Goal: Task Accomplishment & Management: Manage account settings

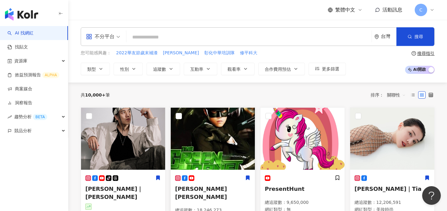
click at [204, 136] on img at bounding box center [213, 139] width 84 height 62
click at [220, 35] on input "search" at bounding box center [249, 37] width 240 height 12
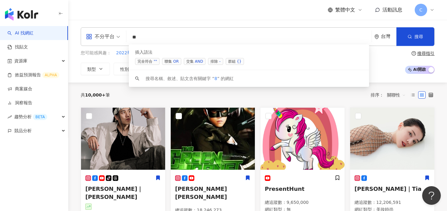
type input "*"
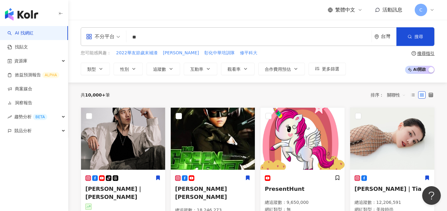
type input "*"
type input "**"
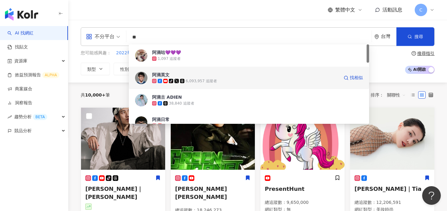
click at [190, 79] on div "6,093,957 追蹤者" at bounding box center [201, 80] width 31 height 5
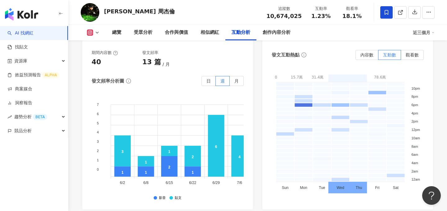
scroll to position [1617, 0]
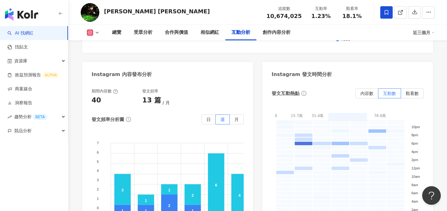
scroll to position [1588, 0]
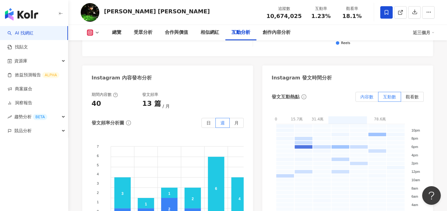
click at [366, 92] on label "內容數" at bounding box center [366, 97] width 23 height 10
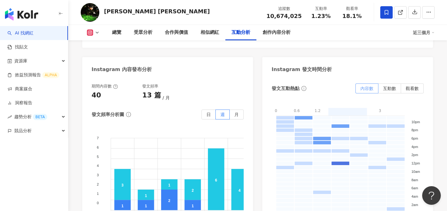
scroll to position [1597, 0]
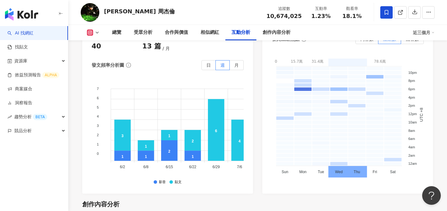
scroll to position [1621, 0]
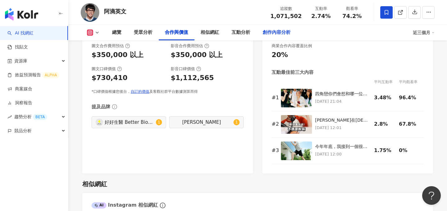
scroll to position [886, 0]
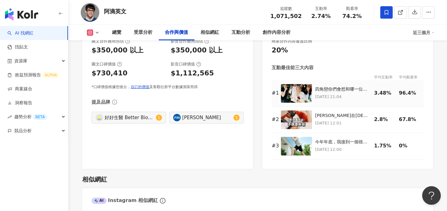
click at [301, 84] on img at bounding box center [296, 93] width 31 height 19
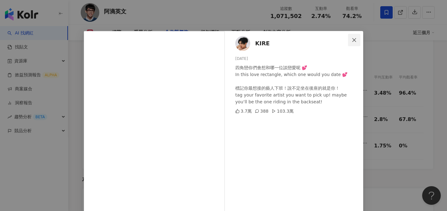
click at [355, 42] on icon "close" at bounding box center [353, 40] width 5 height 5
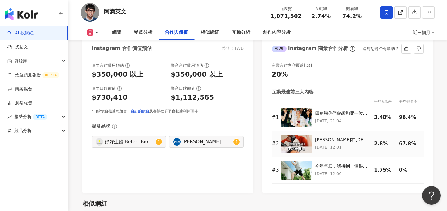
scroll to position [860, 0]
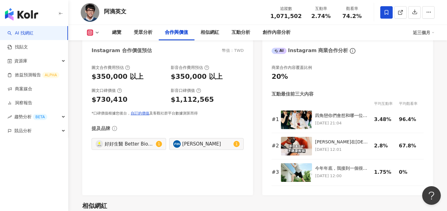
click at [420, 36] on div "近三個月" at bounding box center [424, 33] width 22 height 10
click at [422, 55] on link "近六個月" at bounding box center [426, 58] width 17 height 7
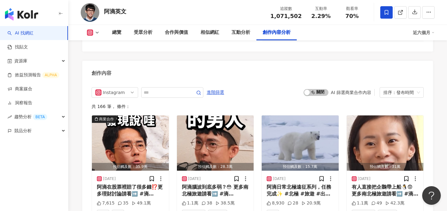
scroll to position [1935, 0]
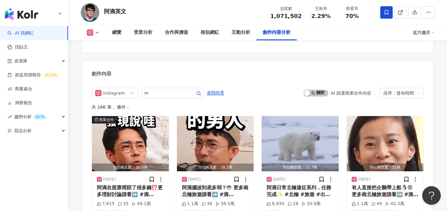
click at [90, 33] on icon at bounding box center [89, 32] width 1 height 1
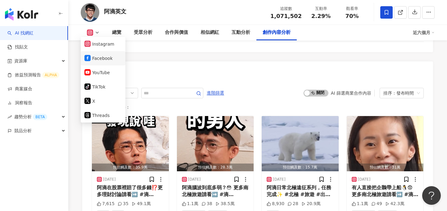
click at [106, 57] on button "Facebook" at bounding box center [102, 58] width 37 height 9
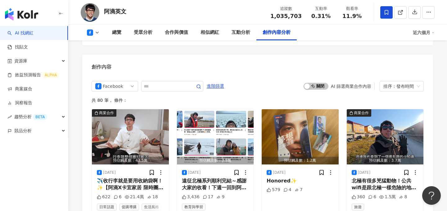
click at [93, 33] on icon at bounding box center [90, 32] width 6 height 6
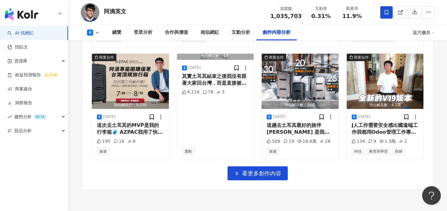
scroll to position [1670, 0]
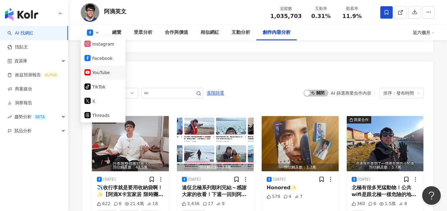
click at [100, 72] on button "YouTube" at bounding box center [102, 72] width 37 height 9
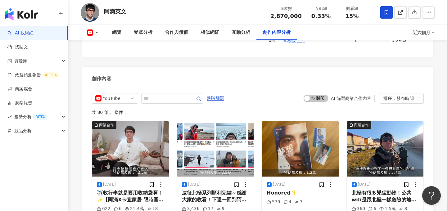
scroll to position [1685, 0]
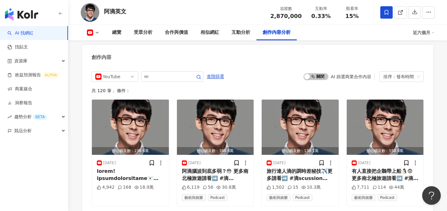
click at [92, 32] on icon at bounding box center [90, 32] width 6 height 6
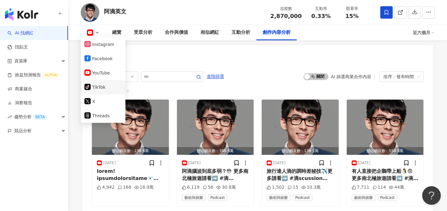
click at [96, 82] on li "tiktok-icon TikTok" at bounding box center [103, 87] width 45 height 14
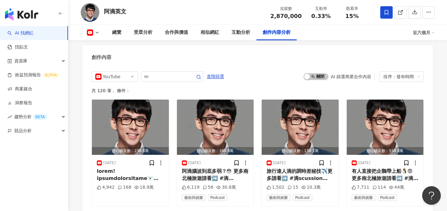
click at [89, 31] on rect at bounding box center [89, 33] width 5 height 4
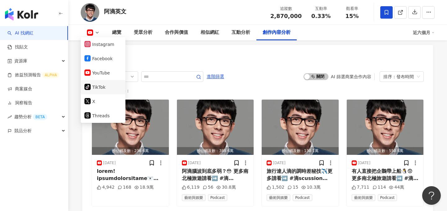
click at [105, 90] on button "tiktok-icon TikTok" at bounding box center [102, 87] width 37 height 9
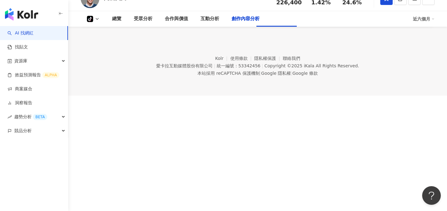
scroll to position [1186, 0]
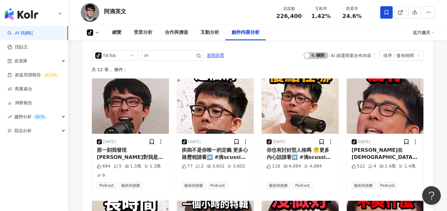
click at [91, 34] on icon at bounding box center [90, 32] width 6 height 6
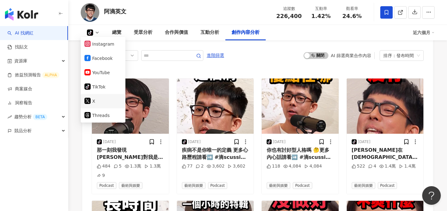
click at [97, 105] on li "X" at bounding box center [103, 101] width 45 height 14
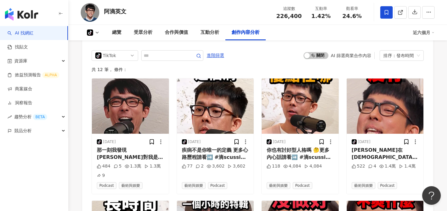
click at [95, 34] on icon at bounding box center [97, 32] width 5 height 5
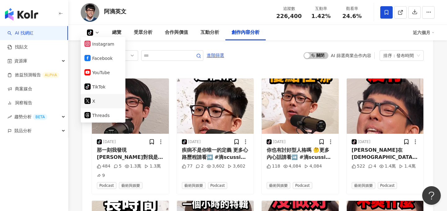
click at [98, 103] on button "X" at bounding box center [102, 101] width 37 height 9
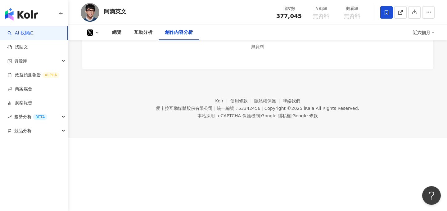
scroll to position [586, 0]
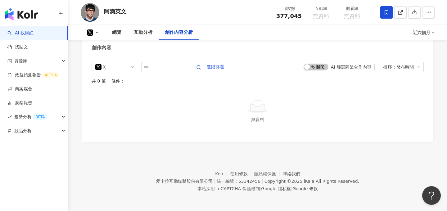
click at [93, 34] on button at bounding box center [93, 32] width 25 height 6
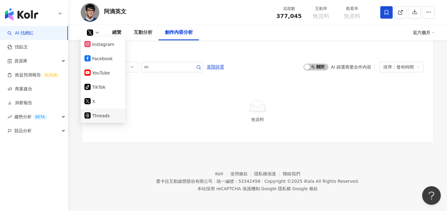
click at [110, 117] on button "Threads" at bounding box center [102, 115] width 37 height 9
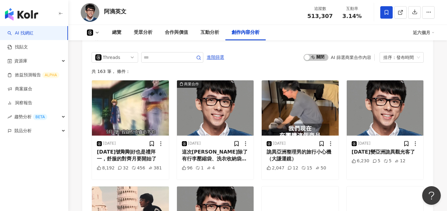
scroll to position [1224, 0]
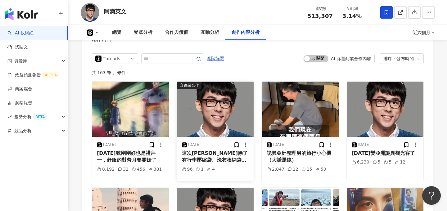
click at [209, 119] on img "button" at bounding box center [215, 109] width 77 height 55
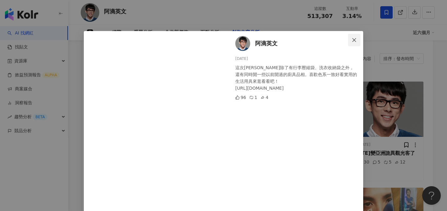
click at [356, 39] on span "Close" at bounding box center [354, 40] width 12 height 5
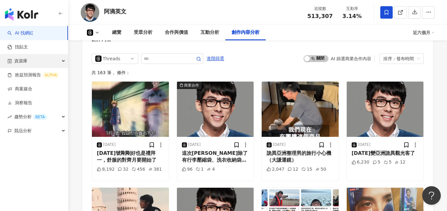
click at [31, 61] on div "資源庫" at bounding box center [34, 61] width 68 height 14
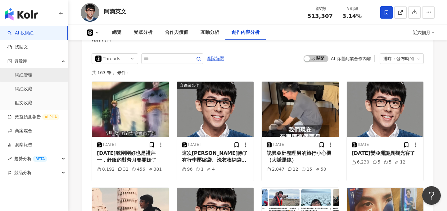
click at [32, 77] on link "網紅管理" at bounding box center [23, 75] width 17 height 6
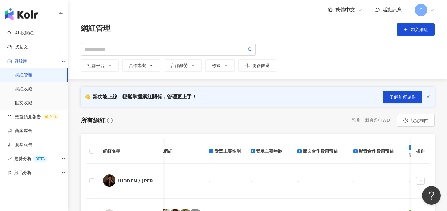
scroll to position [16, 0]
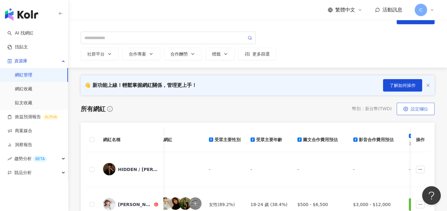
click at [421, 110] on span "設定欄位" at bounding box center [418, 108] width 17 height 5
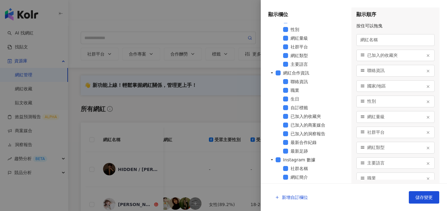
scroll to position [0, 0]
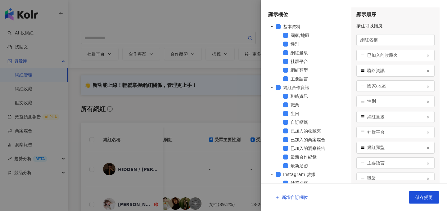
click at [192, 107] on div at bounding box center [223, 105] width 447 height 211
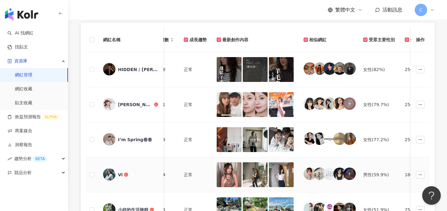
scroll to position [105, 0]
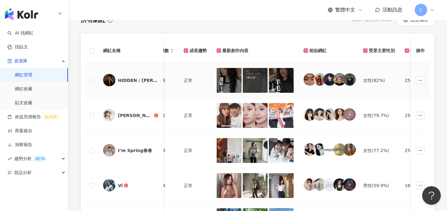
click at [227, 83] on img at bounding box center [229, 80] width 25 height 25
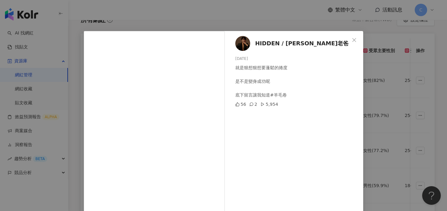
click at [294, 15] on div "HIDDEN / [PERSON_NAME]老爸 [DATE] 就是狠想狠想要蓬鬆的捲度 是不是變身成功呢 底下留言讓我知道#羊毛卷 56 2 5,954 查…" at bounding box center [223, 105] width 447 height 211
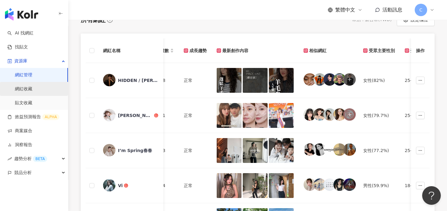
click at [28, 89] on link "網紅收藏" at bounding box center [23, 89] width 17 height 6
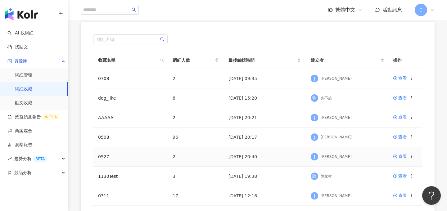
scroll to position [84, 0]
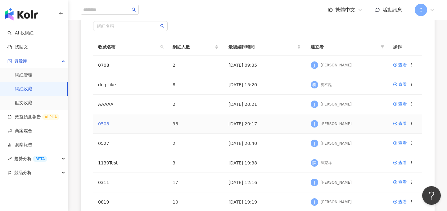
click at [103, 124] on link "0508" at bounding box center [103, 123] width 11 height 5
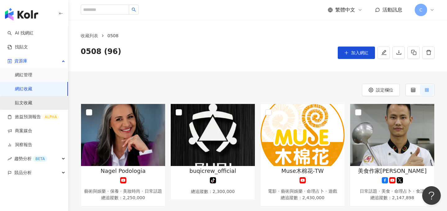
click at [32, 100] on link "貼文收藏" at bounding box center [23, 103] width 17 height 6
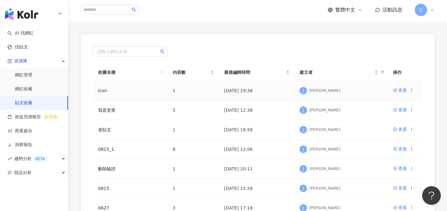
scroll to position [35, 0]
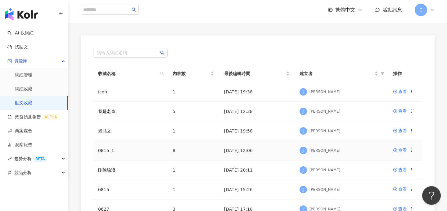
click at [109, 154] on td "0815_1" at bounding box center [130, 151] width 74 height 20
click at [105, 151] on link "0815_1" at bounding box center [106, 150] width 16 height 5
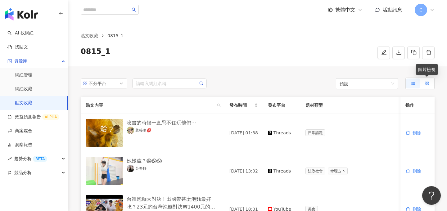
click at [428, 83] on rect at bounding box center [427, 82] width 1 height 1
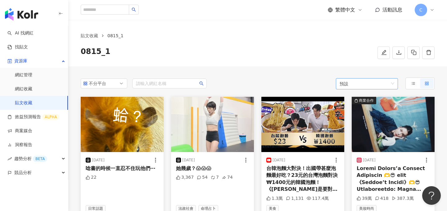
click at [351, 87] on span "預設" at bounding box center [366, 83] width 55 height 11
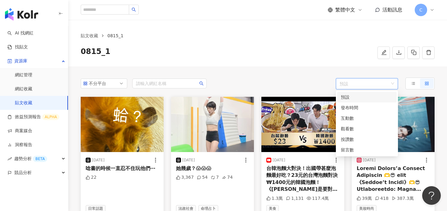
click at [280, 53] on div "0815_1" at bounding box center [258, 53] width 354 height 12
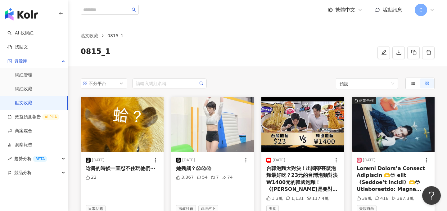
click at [24, 12] on img "button" at bounding box center [21, 14] width 33 height 12
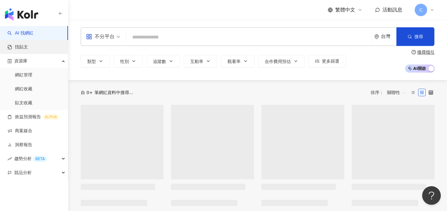
click at [28, 48] on link "找貼文" at bounding box center [17, 47] width 20 height 6
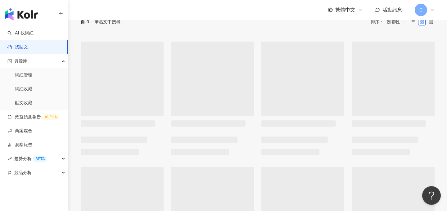
scroll to position [75, 0]
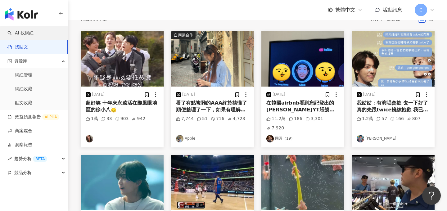
click at [29, 34] on link "AI 找網紅" at bounding box center [20, 33] width 26 height 6
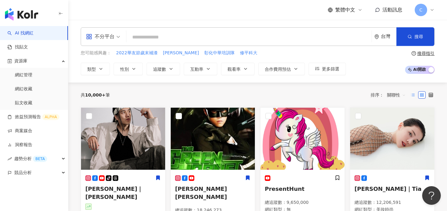
click at [416, 92] on label at bounding box center [412, 94] width 7 height 7
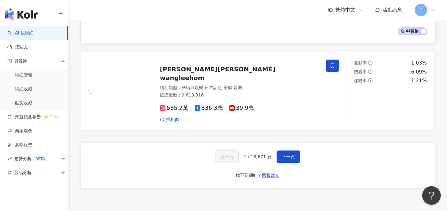
scroll to position [1063, 0]
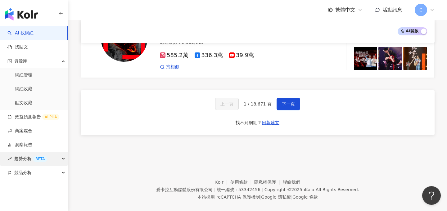
click at [30, 161] on span "趨勢分析 BETA" at bounding box center [30, 159] width 33 height 14
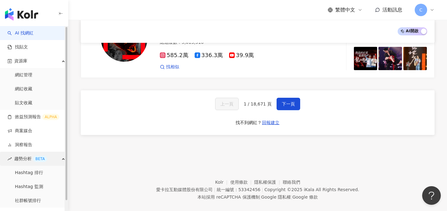
scroll to position [11, 0]
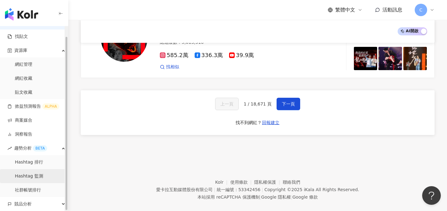
click at [43, 177] on link "Hashtag 監測" at bounding box center [29, 176] width 28 height 6
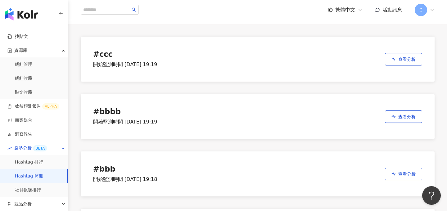
scroll to position [40, 0]
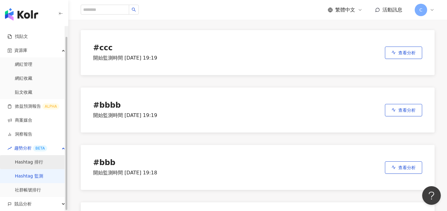
click at [43, 161] on link "Hashtag 排行" at bounding box center [29, 162] width 28 height 6
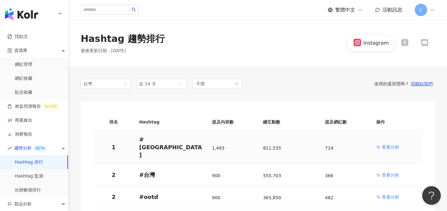
click at [395, 144] on p "查看分析" at bounding box center [390, 147] width 17 height 6
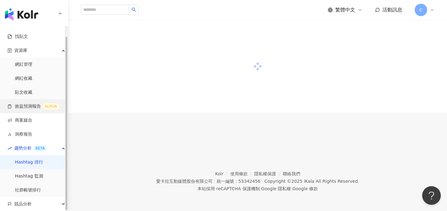
click at [31, 107] on link "效益預測報告 ALPHA" at bounding box center [33, 106] width 52 height 6
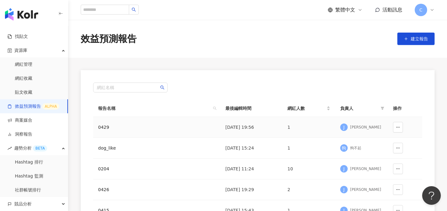
click at [104, 129] on div "0429" at bounding box center [135, 127] width 74 height 7
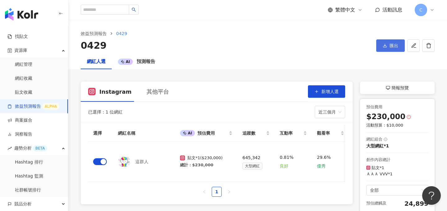
click at [395, 46] on span "匯出" at bounding box center [393, 45] width 9 height 5
click at [399, 62] on span "匯出 PPT" at bounding box center [392, 60] width 22 height 7
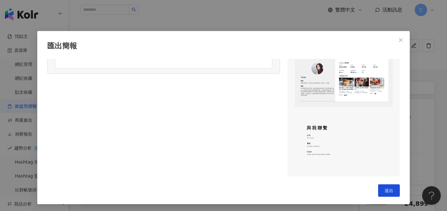
scroll to position [0, 0]
click at [396, 190] on button "送出" at bounding box center [389, 190] width 22 height 12
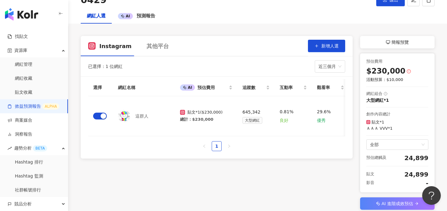
scroll to position [113, 0]
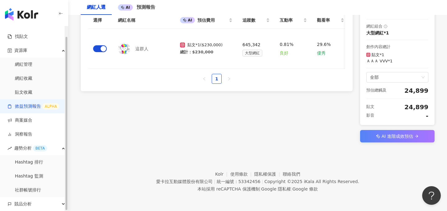
click at [107, 147] on footer "Kolr 使用條款 隱私權保護 聯絡我們 愛卡拉互動媒體股份有限公司 | 統一編號：53342456 | Copyright © 2025 iKala All…" at bounding box center [257, 176] width 378 height 69
click at [38, 150] on div "BETA" at bounding box center [40, 148] width 14 height 6
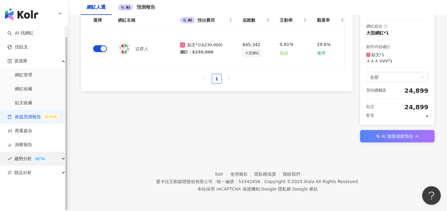
scroll to position [0, 0]
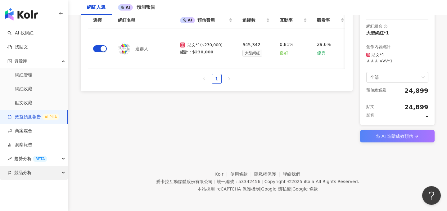
click at [27, 172] on span "競品分析" at bounding box center [22, 173] width 17 height 14
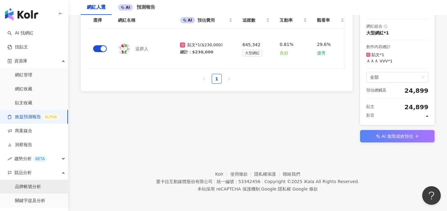
click at [35, 184] on link "品牌帳號分析" at bounding box center [28, 187] width 26 height 6
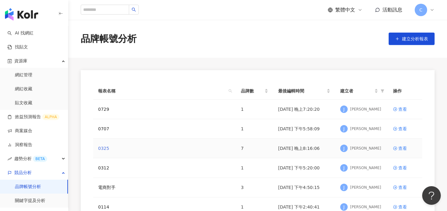
click at [104, 149] on link "0325" at bounding box center [103, 148] width 11 height 7
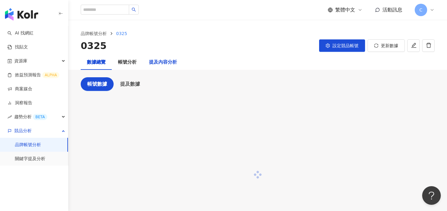
click at [155, 64] on div "提及內容分析" at bounding box center [163, 62] width 28 height 7
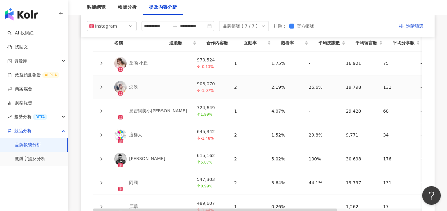
scroll to position [1400, 0]
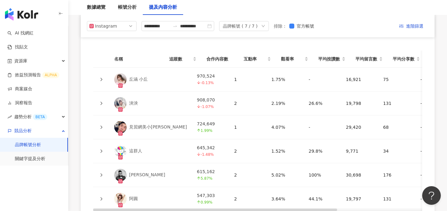
click at [103, 79] on icon at bounding box center [101, 80] width 4 height 4
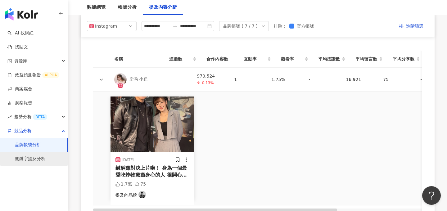
click at [34, 156] on link "關鍵字提及分析" at bounding box center [30, 159] width 30 height 6
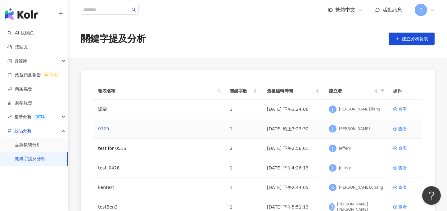
click at [105, 131] on link "0729" at bounding box center [103, 128] width 11 height 7
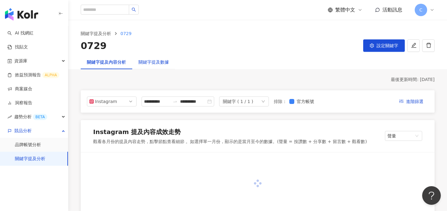
click at [154, 65] on div "關鍵字提及數據" at bounding box center [153, 62] width 30 height 7
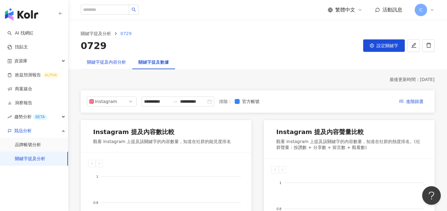
click at [109, 63] on div "關鍵字提及內容分析" at bounding box center [106, 62] width 39 height 7
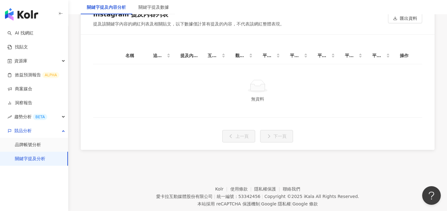
scroll to position [1181, 0]
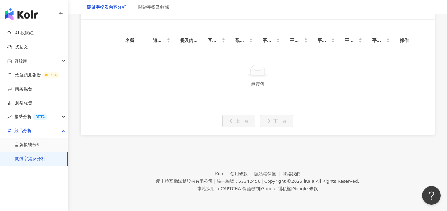
click at [32, 157] on link "關鍵字提及分析" at bounding box center [30, 159] width 30 height 6
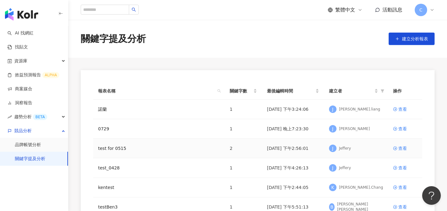
scroll to position [150, 0]
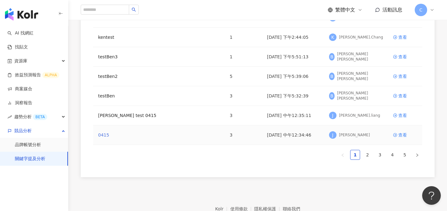
click at [100, 134] on link "0415" at bounding box center [103, 135] width 11 height 7
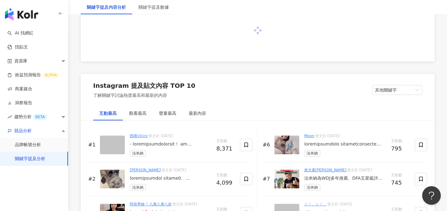
scroll to position [1106, 0]
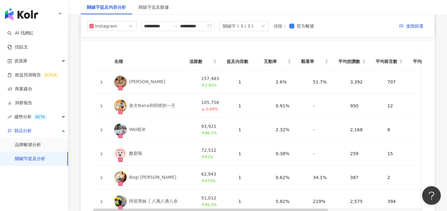
click at [101, 83] on icon at bounding box center [102, 81] width 2 height 3
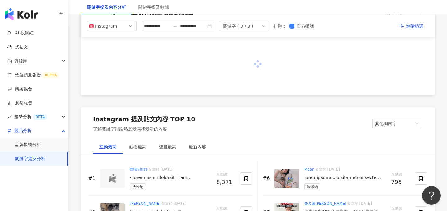
scroll to position [645, 0]
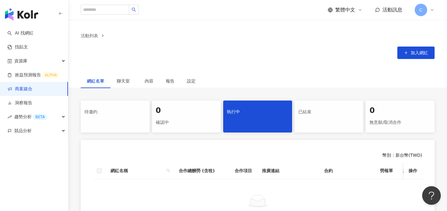
click at [422, 13] on span "C" at bounding box center [420, 10] width 12 height 12
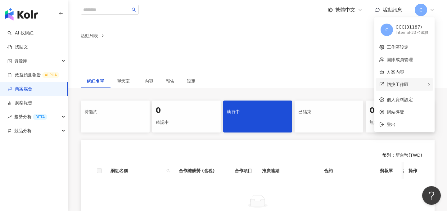
click at [404, 85] on span "切換工作區" at bounding box center [398, 84] width 22 height 5
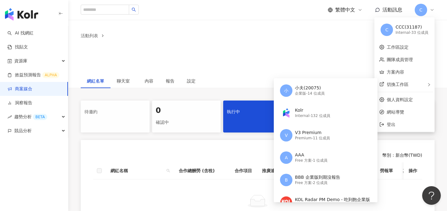
click at [315, 61] on div "活動列表 加入網紅" at bounding box center [257, 43] width 378 height 47
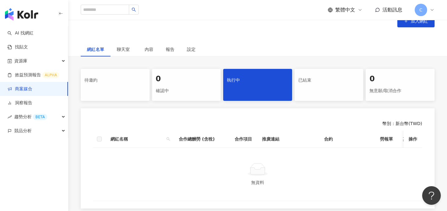
scroll to position [20, 0]
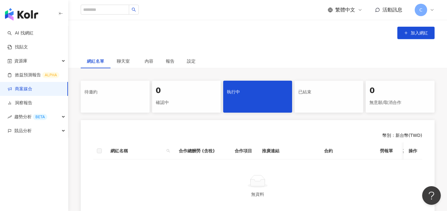
click at [32, 91] on link "商案媒合" at bounding box center [19, 89] width 25 height 6
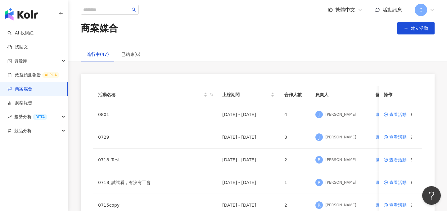
scroll to position [4, 0]
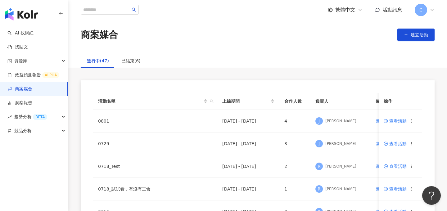
click at [430, 8] on icon at bounding box center [431, 9] width 5 height 5
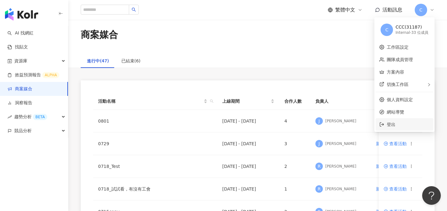
click at [396, 124] on span "登出" at bounding box center [408, 124] width 43 height 7
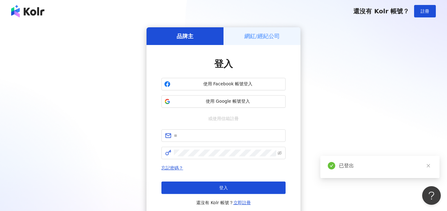
click at [265, 34] on h5 "網紅/經紀公司" at bounding box center [262, 36] width 36 height 8
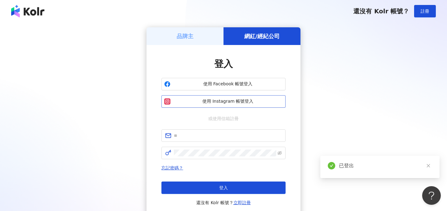
click at [241, 105] on button "使用 Instagram 帳號登入" at bounding box center [223, 101] width 124 height 12
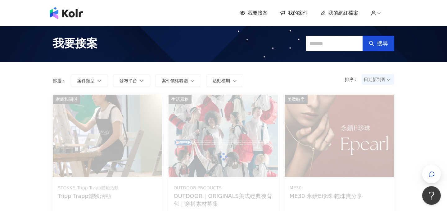
click at [295, 16] on span "我的案件" at bounding box center [298, 13] width 20 height 7
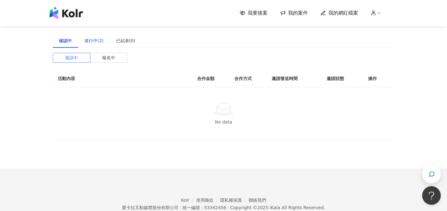
click at [92, 43] on div "進行中(2)" at bounding box center [93, 40] width 19 height 7
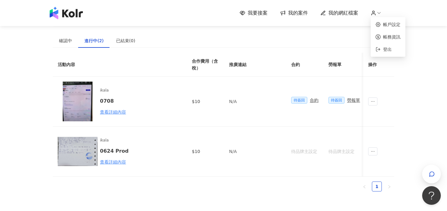
click at [374, 15] on icon at bounding box center [373, 13] width 6 height 6
click at [393, 35] on link "帳務資訊" at bounding box center [391, 36] width 17 height 5
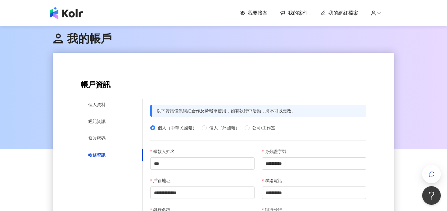
click at [300, 12] on span "我的案件" at bounding box center [298, 13] width 20 height 7
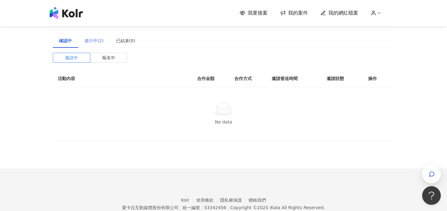
click at [90, 34] on div "進行中(2)" at bounding box center [94, 41] width 32 height 14
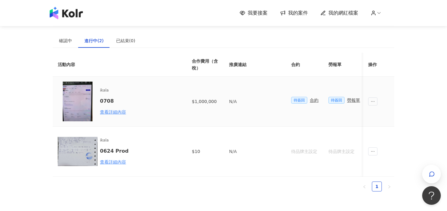
click at [316, 101] on div "合約" at bounding box center [314, 100] width 9 height 7
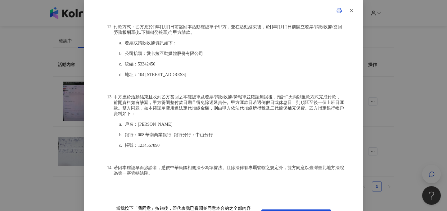
scroll to position [20, 0]
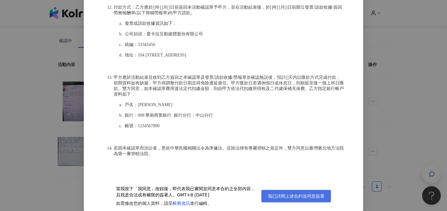
click at [306, 196] on span "我已詳閱上述合約並同意簽署" at bounding box center [296, 196] width 56 height 5
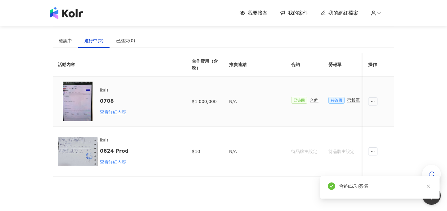
click at [356, 101] on div "勞報單" at bounding box center [353, 100] width 13 height 7
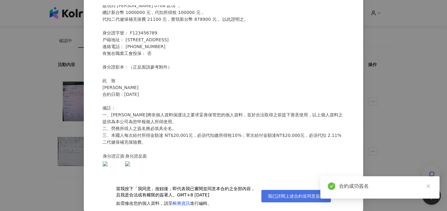
click at [298, 196] on span "我已詳閱上述合約並同意簽署" at bounding box center [296, 196] width 56 height 5
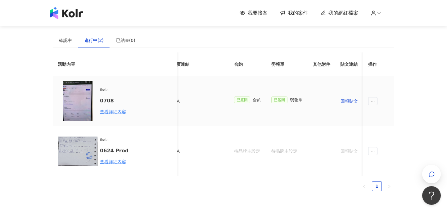
scroll to position [0, 0]
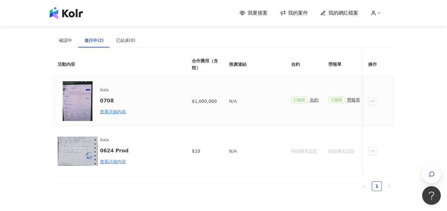
click at [354, 96] on div "勞報單" at bounding box center [353, 99] width 13 height 7
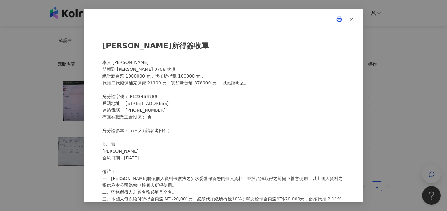
click at [391, 95] on div "Jay 勞務所得簽收單 本人 Jay 茲領到 Jay 0708 款項 ， 總計新台幣 1000000 元，代扣所得稅 100000 元， 代扣二代健保補充保費…" at bounding box center [223, 105] width 447 height 211
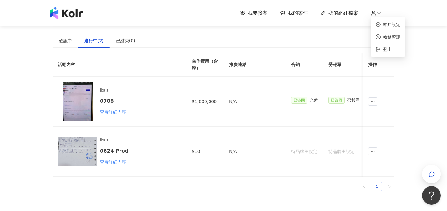
click at [375, 15] on icon at bounding box center [373, 13] width 6 height 6
click at [387, 50] on span "登出" at bounding box center [387, 49] width 9 height 5
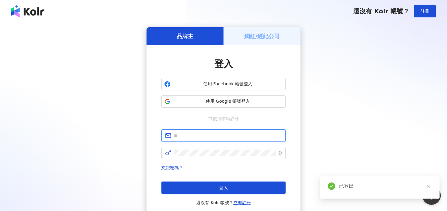
click at [183, 137] on input "text" at bounding box center [228, 135] width 108 height 7
type input "**********"
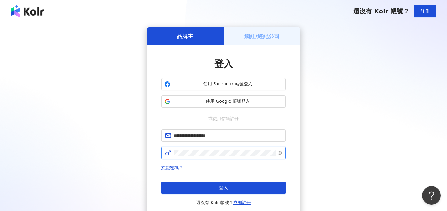
click button "登入" at bounding box center [223, 187] width 124 height 12
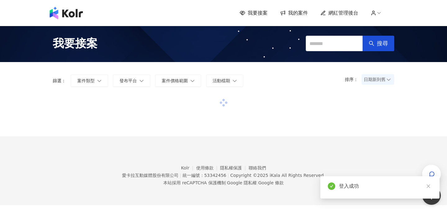
click at [347, 15] on span "網紅管理後台" at bounding box center [343, 13] width 30 height 7
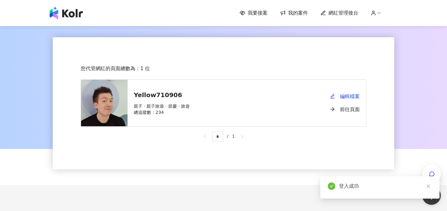
click at [300, 15] on span "我的案件" at bounding box center [298, 13] width 20 height 7
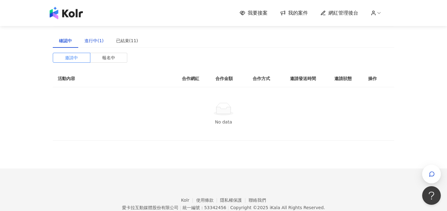
click at [90, 43] on div "進行中(1)" at bounding box center [93, 40] width 19 height 7
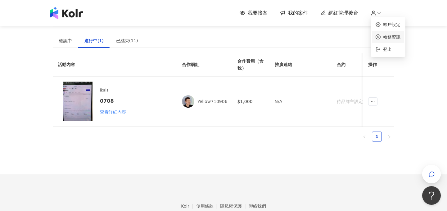
click at [392, 38] on link "帳務資訊" at bounding box center [391, 36] width 17 height 5
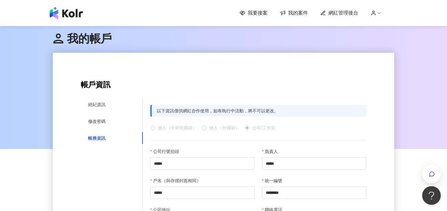
click at [299, 13] on span "我的案件" at bounding box center [298, 13] width 20 height 7
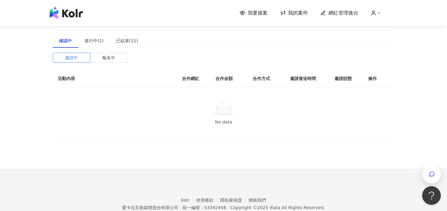
click at [278, 34] on div "確認中 進行中(1) 已結束(11)" at bounding box center [223, 41] width 341 height 14
click at [392, 35] on link "帳務資訊" at bounding box center [391, 36] width 17 height 5
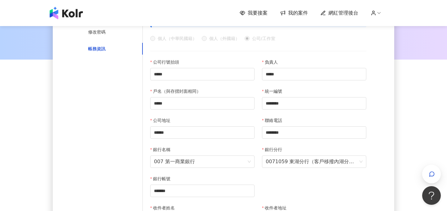
scroll to position [89, 0]
click at [297, 10] on span "我的案件" at bounding box center [298, 13] width 20 height 7
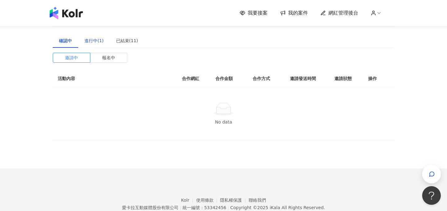
click at [95, 43] on div "進行中(1)" at bounding box center [93, 40] width 19 height 7
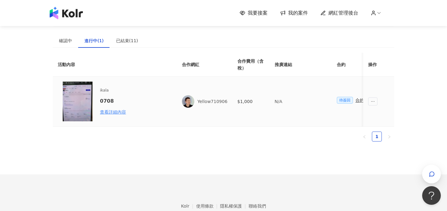
click at [355, 101] on div "合約" at bounding box center [359, 100] width 9 height 7
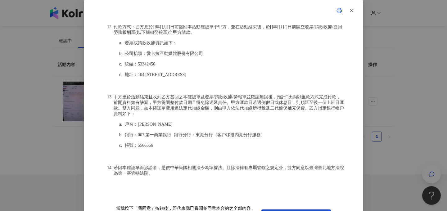
scroll to position [20, 0]
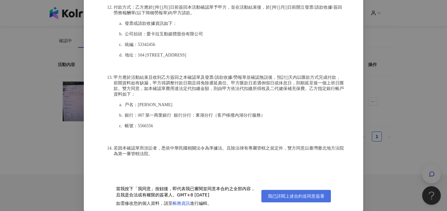
click at [289, 193] on button "我已詳閱上述合約並同意簽署" at bounding box center [295, 196] width 69 height 12
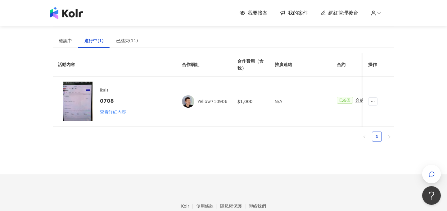
click at [375, 14] on icon at bounding box center [373, 13] width 6 height 6
click at [387, 34] on link "帳務資訊" at bounding box center [391, 36] width 17 height 5
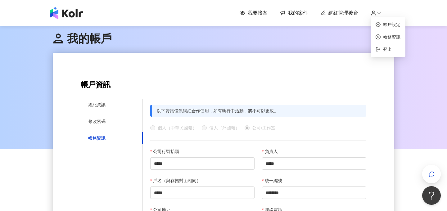
click at [378, 11] on icon at bounding box center [379, 13] width 6 height 6
click at [386, 44] on li "登出" at bounding box center [388, 49] width 32 height 12
